Goal: Information Seeking & Learning: Learn about a topic

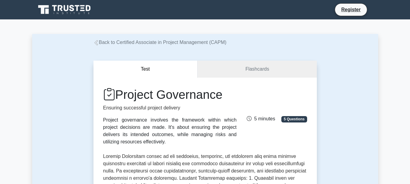
click at [83, 5] on icon at bounding box center [82, 5] width 5 height 1
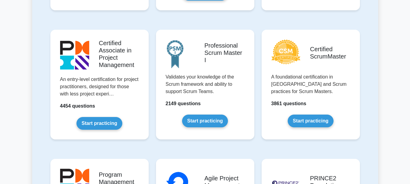
scroll to position [241, 0]
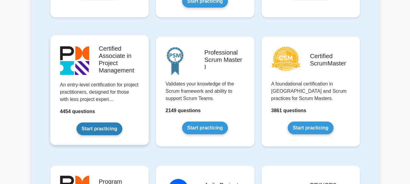
click at [91, 130] on link "Start practicing" at bounding box center [99, 128] width 46 height 13
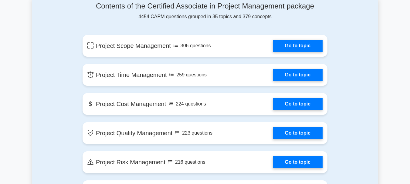
scroll to position [324, 0]
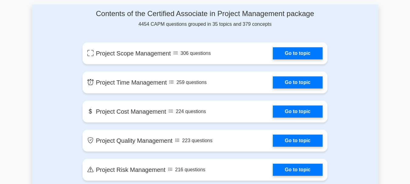
drag, startPoint x: 413, startPoint y: 11, endPoint x: 410, endPoint y: 37, distance: 26.3
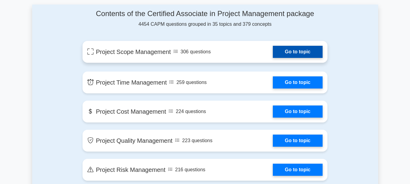
click at [296, 54] on link "Go to topic" at bounding box center [298, 52] width 50 height 12
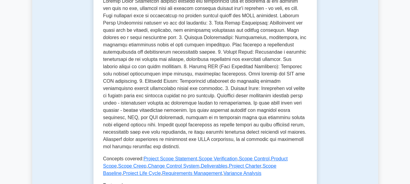
scroll to position [322, 0]
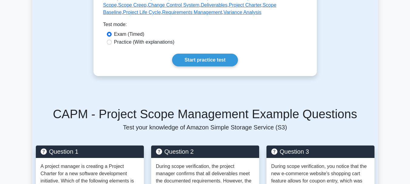
click at [152, 42] on label "Practice (With explanations)" at bounding box center [144, 42] width 60 height 7
click at [112, 42] on input "Practice (With explanations)" at bounding box center [109, 42] width 5 height 5
radio input "true"
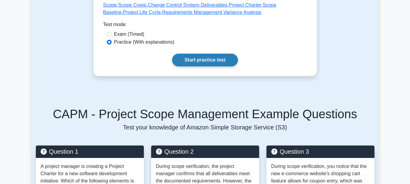
click at [205, 60] on link "Start practice test" at bounding box center [205, 60] width 66 height 13
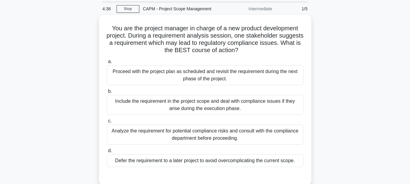
scroll to position [22, 0]
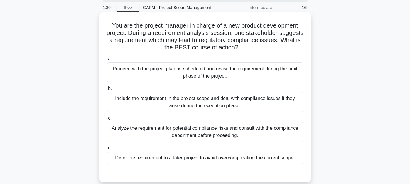
click at [262, 137] on div "Analyze the requirement for potential compliance risks and consult with the com…" at bounding box center [205, 132] width 196 height 20
click at [107, 120] on input "c. Analyze the requirement for potential compliance risks and consult with the …" at bounding box center [107, 118] width 0 height 4
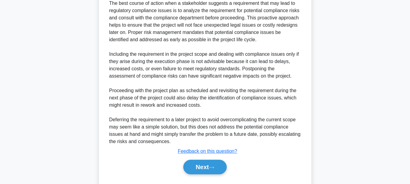
scroll to position [227, 0]
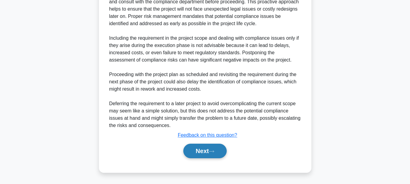
click at [204, 149] on button "Next" at bounding box center [204, 151] width 43 height 15
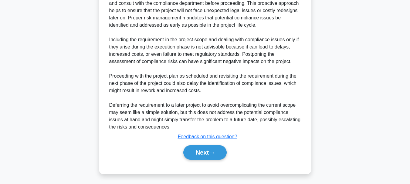
scroll to position [143, 0]
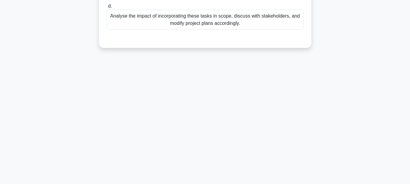
drag, startPoint x: 411, startPoint y: 99, endPoint x: 411, endPoint y: 79, distance: 20.3
click at [409, 79] on html "Register 4:03 Stop" at bounding box center [205, 20] width 410 height 327
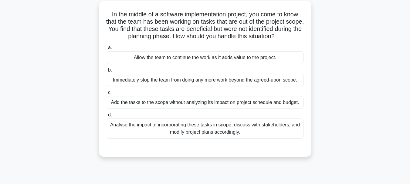
scroll to position [39, 0]
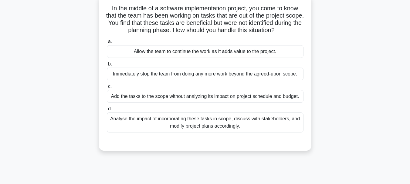
click at [261, 121] on div "Analyse the impact of incorporating these tasks in scope, discuss with stakehol…" at bounding box center [205, 122] width 196 height 20
click at [107, 111] on input "d. Analyse the impact of incorporating these tasks in scope, discuss with stake…" at bounding box center [107, 109] width 0 height 4
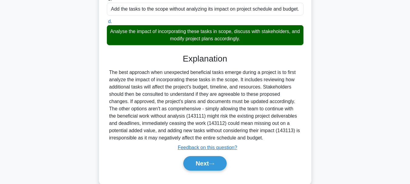
scroll to position [143, 0]
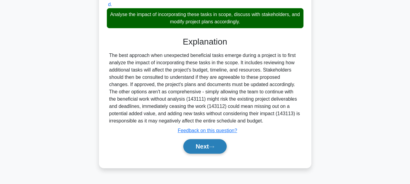
click at [206, 149] on button "Next" at bounding box center [204, 146] width 43 height 15
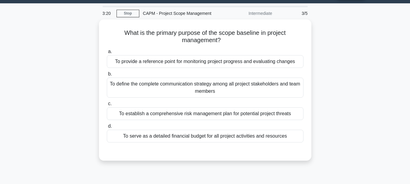
scroll to position [15, 0]
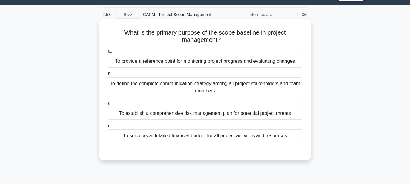
click at [281, 59] on div "To provide a reference point for monitoring project progress and evaluating cha…" at bounding box center [205, 61] width 196 height 13
click at [107, 53] on input "a. To provide a reference point for monitoring project progress and evaluating …" at bounding box center [107, 51] width 0 height 4
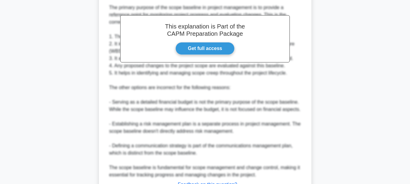
scroll to position [227, 0]
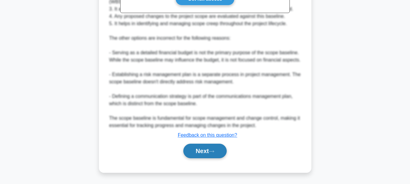
click at [201, 149] on button "Next" at bounding box center [204, 151] width 43 height 15
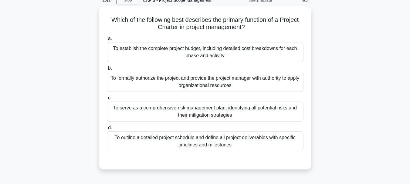
scroll to position [31, 0]
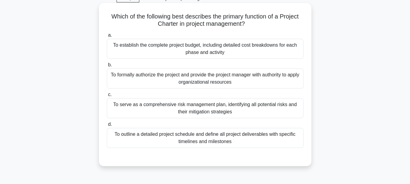
click at [225, 74] on div "To formally authorize the project and provide the project manager with authorit…" at bounding box center [205, 79] width 196 height 20
click at [107, 67] on input "b. To formally authorize the project and provide the project manager with autho…" at bounding box center [107, 65] width 0 height 4
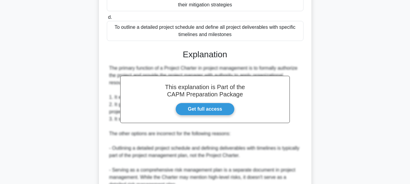
scroll to position [250, 0]
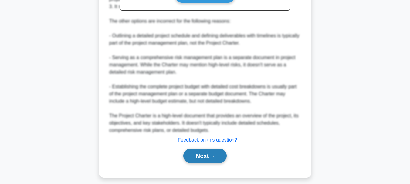
click at [204, 157] on button "Next" at bounding box center [204, 156] width 43 height 15
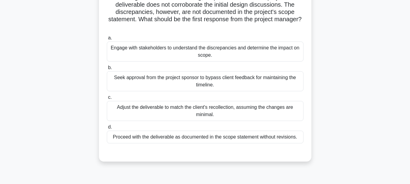
scroll to position [53, 0]
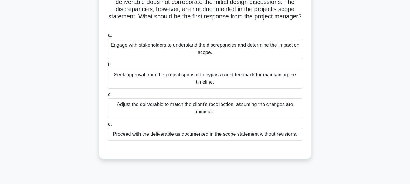
click at [241, 46] on div "Engage with stakeholders to understand the discrepancies and determine the impa…" at bounding box center [205, 49] width 196 height 20
click at [107, 37] on input "a. Engage with stakeholders to understand the discrepancies and determine the i…" at bounding box center [107, 35] width 0 height 4
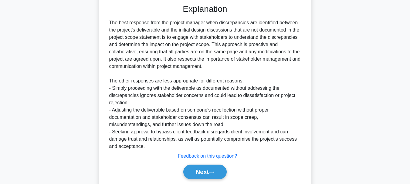
scroll to position [204, 0]
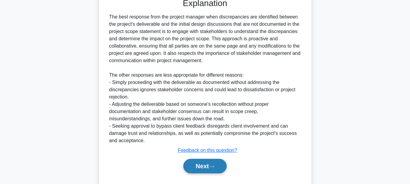
click at [211, 163] on button "Next" at bounding box center [204, 166] width 43 height 15
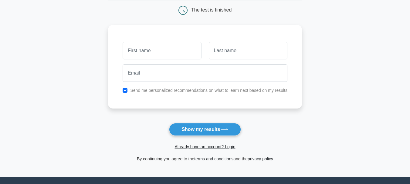
scroll to position [63, 0]
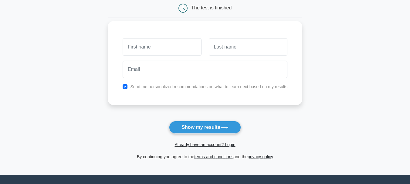
click at [124, 90] on div "Send me personalized recommendations on what to learn next based on my results" at bounding box center [205, 86] width 172 height 7
click at [151, 48] on input "text" at bounding box center [161, 47] width 79 height 18
click at [126, 88] on input "checkbox" at bounding box center [124, 86] width 5 height 5
checkbox input "false"
click at [150, 47] on input "text" at bounding box center [161, 47] width 79 height 18
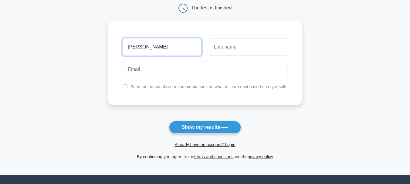
type input "[PERSON_NAME]"
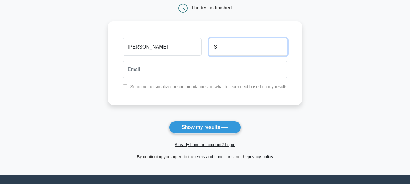
type input "S"
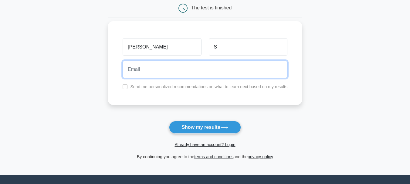
click at [144, 71] on input "email" at bounding box center [204, 70] width 165 height 18
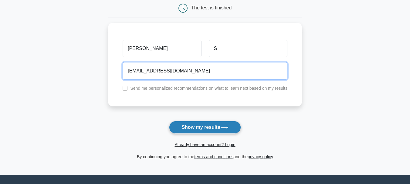
type input "[EMAIL_ADDRESS][DOMAIN_NAME]"
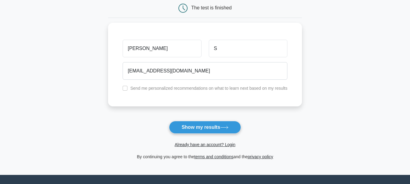
click at [216, 126] on button "Show my results" at bounding box center [205, 127] width 72 height 13
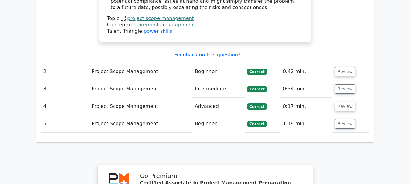
scroll to position [798, 0]
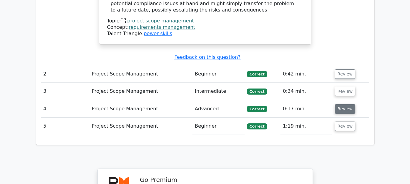
click at [344, 104] on button "Review" at bounding box center [344, 108] width 21 height 9
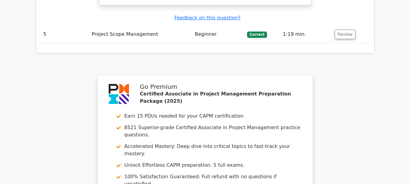
scroll to position [1288, 0]
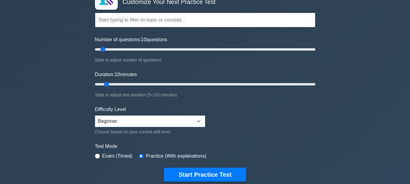
scroll to position [63, 0]
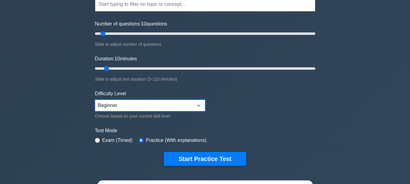
click at [152, 108] on select "Beginner Intermediate Expert" at bounding box center [150, 106] width 110 height 12
select select "intermediate"
click at [95, 100] on select "Beginner Intermediate Expert" at bounding box center [150, 106] width 110 height 12
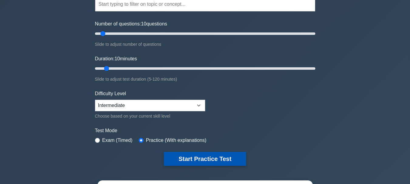
click at [211, 157] on button "Start Practice Test" at bounding box center [205, 159] width 82 height 14
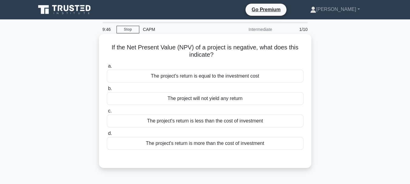
click at [213, 122] on div "The project's return is less than the cost of investment" at bounding box center [205, 121] width 196 height 13
click at [107, 113] on input "c. The project's return is less than the cost of investment" at bounding box center [107, 111] width 0 height 4
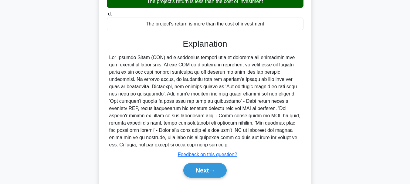
scroll to position [143, 0]
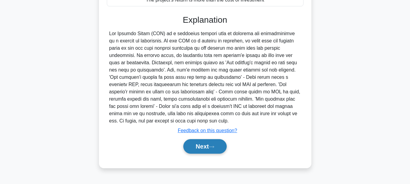
click at [210, 143] on button "Next" at bounding box center [204, 146] width 43 height 15
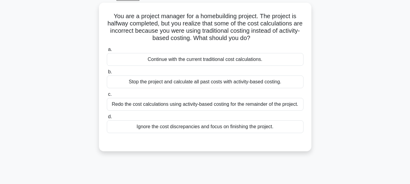
scroll to position [38, 0]
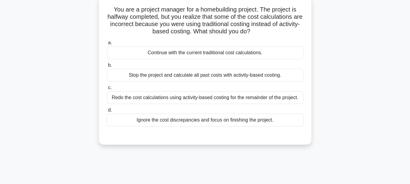
click at [247, 101] on div "Redo the cost calculations using activity-based costing for the remainder of th…" at bounding box center [205, 97] width 196 height 13
click at [107, 90] on input "c. Redo the cost calculations using activity-based costing for the remainder of…" at bounding box center [107, 88] width 0 height 4
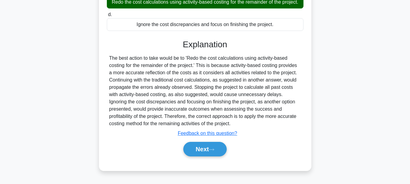
scroll to position [143, 0]
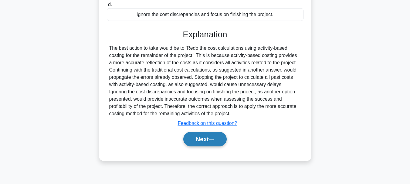
click at [214, 141] on icon at bounding box center [211, 139] width 5 height 3
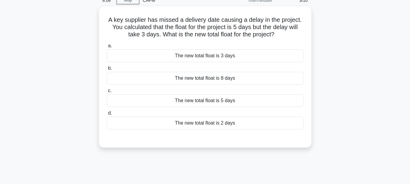
scroll to position [32, 0]
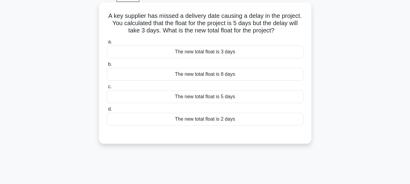
click at [220, 96] on div "The new total float is 5 days" at bounding box center [205, 96] width 196 height 13
click at [107, 89] on input "c. The new total float is 5 days" at bounding box center [107, 87] width 0 height 4
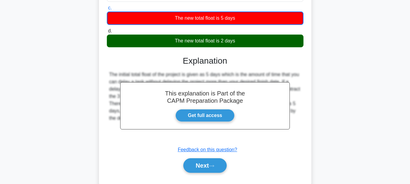
scroll to position [113, 0]
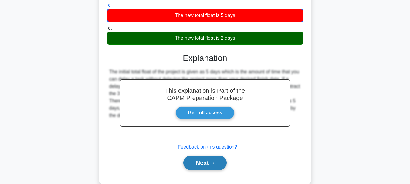
click at [203, 160] on button "Next" at bounding box center [204, 163] width 43 height 15
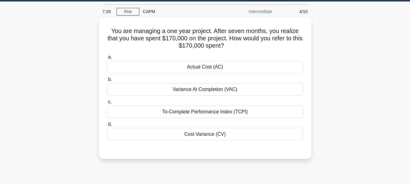
scroll to position [21, 0]
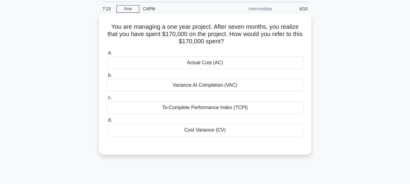
click at [244, 62] on div "Actual Cost (AC)" at bounding box center [205, 62] width 196 height 13
click at [107, 55] on input "a. Actual Cost (AC)" at bounding box center [107, 53] width 0 height 4
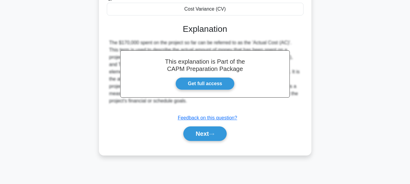
scroll to position [143, 0]
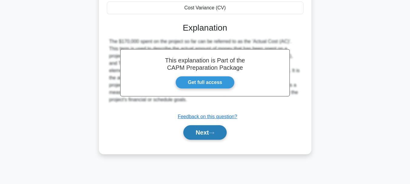
click at [204, 134] on button "Next" at bounding box center [204, 132] width 43 height 15
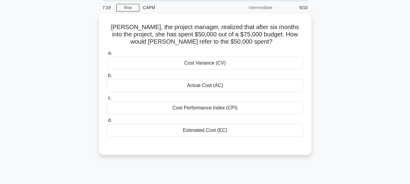
scroll to position [15, 0]
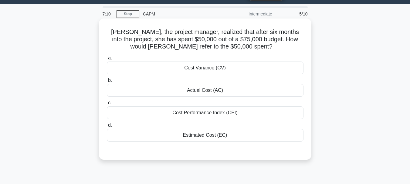
click at [221, 90] on div "Actual Cost (AC)" at bounding box center [205, 90] width 196 height 13
click at [107, 82] on input "b. Actual Cost (AC)" at bounding box center [107, 81] width 0 height 4
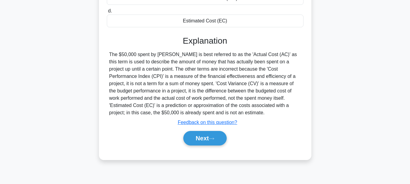
scroll to position [136, 0]
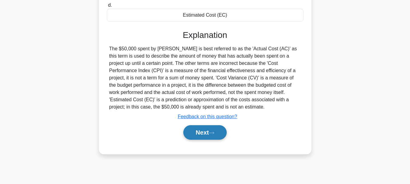
click at [199, 133] on button "Next" at bounding box center [204, 132] width 43 height 15
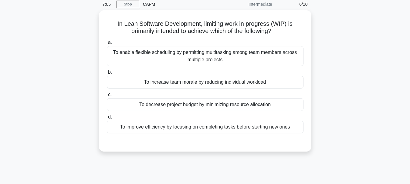
scroll to position [28, 0]
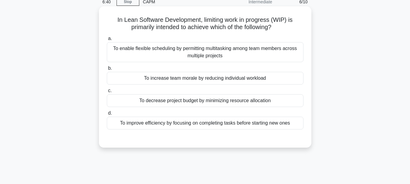
click at [201, 122] on div "To improve efficiency by focusing on completing tasks before starting new ones" at bounding box center [205, 123] width 196 height 13
click at [107, 115] on input "d. To improve efficiency by focusing on completing tasks before starting new on…" at bounding box center [107, 113] width 0 height 4
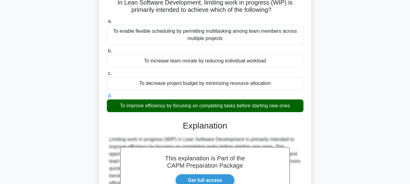
scroll to position [143, 0]
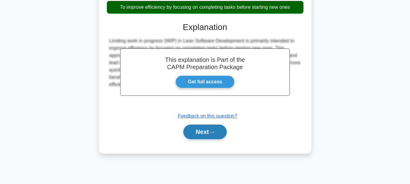
click at [213, 138] on button "Next" at bounding box center [204, 132] width 43 height 15
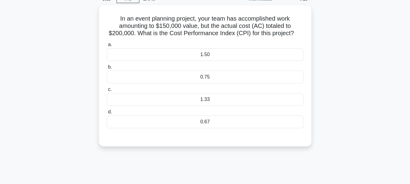
scroll to position [36, 0]
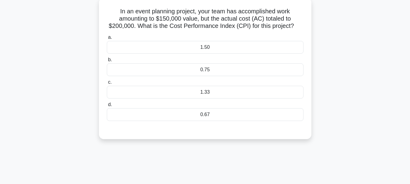
click at [213, 68] on div "0.75" at bounding box center [205, 69] width 196 height 13
click at [107, 62] on input "b. 0.75" at bounding box center [107, 60] width 0 height 4
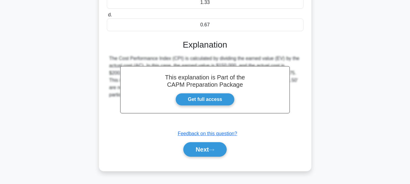
scroll to position [130, 0]
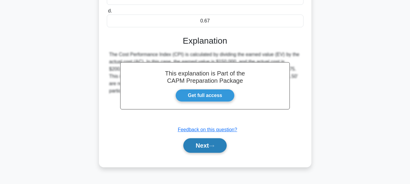
click at [209, 146] on button "Next" at bounding box center [204, 145] width 43 height 15
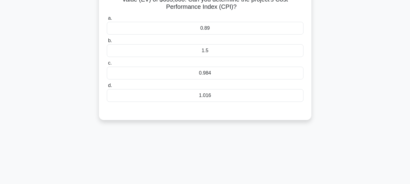
scroll to position [35, 0]
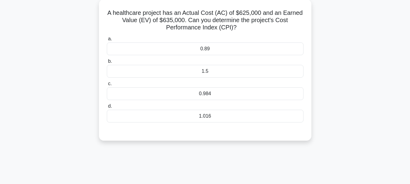
click at [225, 122] on div "1.016" at bounding box center [205, 116] width 196 height 13
click at [107, 108] on input "d. 1.016" at bounding box center [107, 106] width 0 height 4
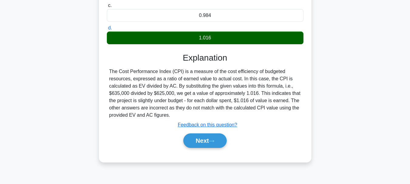
scroll to position [122, 0]
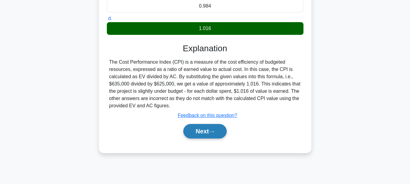
click at [190, 138] on button "Next" at bounding box center [204, 131] width 43 height 15
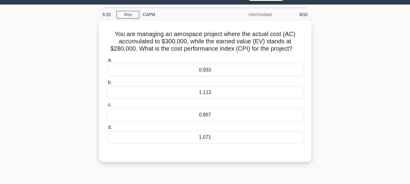
scroll to position [19, 0]
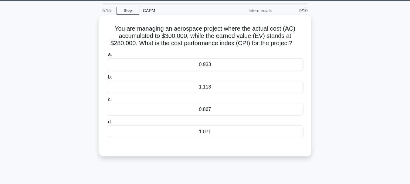
click at [206, 65] on div "0.933" at bounding box center [205, 64] width 196 height 13
click at [107, 57] on input "a. 0.933" at bounding box center [107, 55] width 0 height 4
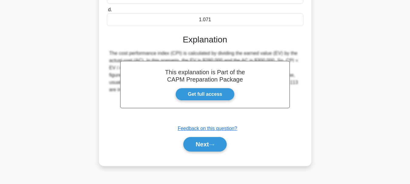
scroll to position [137, 0]
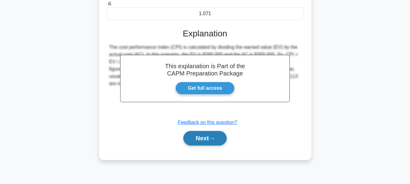
click at [200, 136] on button "Next" at bounding box center [204, 138] width 43 height 15
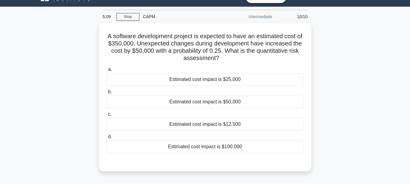
scroll to position [29, 0]
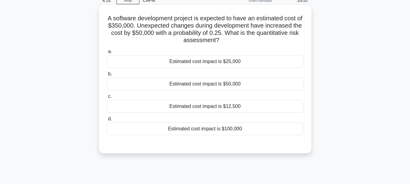
click at [240, 62] on div "Estimated cost impact is $25,000" at bounding box center [205, 61] width 196 height 13
click at [107, 54] on input "a. Estimated cost impact is $25,000" at bounding box center [107, 52] width 0 height 4
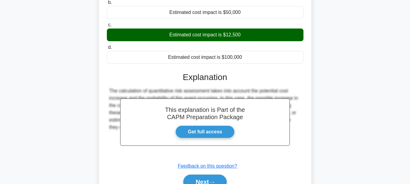
scroll to position [143, 0]
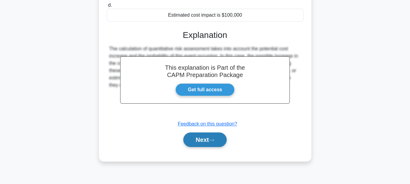
click at [208, 139] on button "Next" at bounding box center [204, 140] width 43 height 15
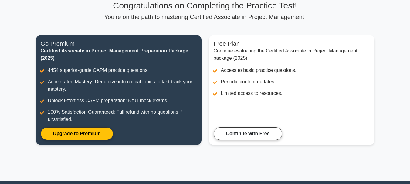
scroll to position [44, 0]
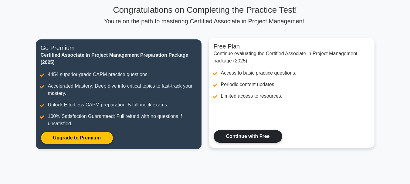
click at [263, 132] on link "Continue with Free" at bounding box center [247, 136] width 69 height 13
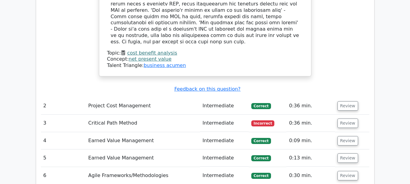
scroll to position [711, 0]
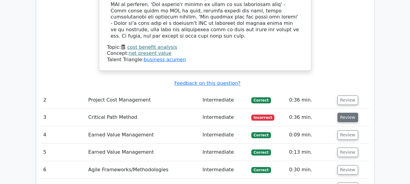
click at [339, 113] on button "Review" at bounding box center [347, 117] width 21 height 9
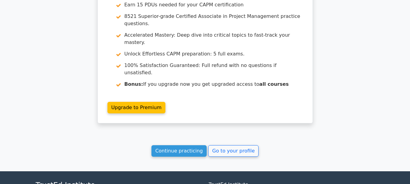
scroll to position [1273, 0]
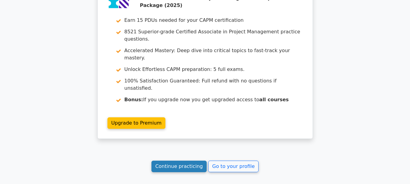
click at [178, 161] on link "Continue practicing" at bounding box center [178, 167] width 55 height 12
